Goal: Information Seeking & Learning: Understand process/instructions

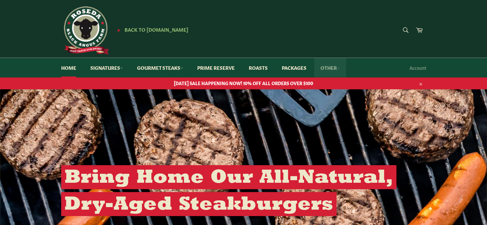
click at [330, 69] on link "Other" at bounding box center [330, 68] width 32 height 20
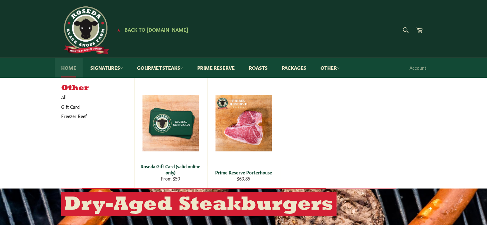
click at [65, 68] on link "Home" at bounding box center [69, 68] width 28 height 20
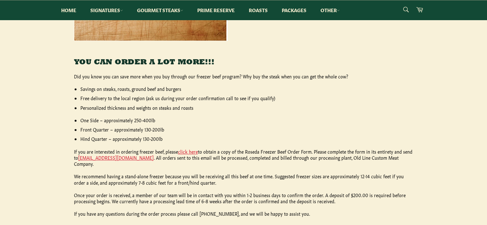
scroll to position [268, 0]
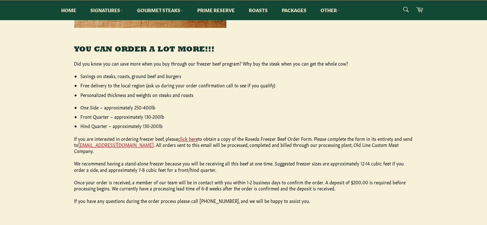
click at [186, 137] on link "click here" at bounding box center [188, 138] width 20 height 6
